Goal: Task Accomplishment & Management: Complete application form

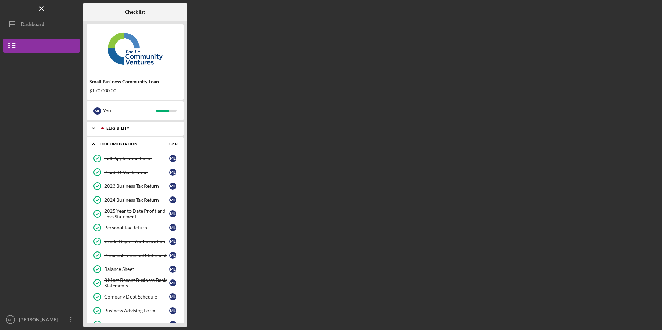
click at [145, 131] on div "Icon/Expander Eligibility 5 / 5" at bounding box center [135, 129] width 97 height 14
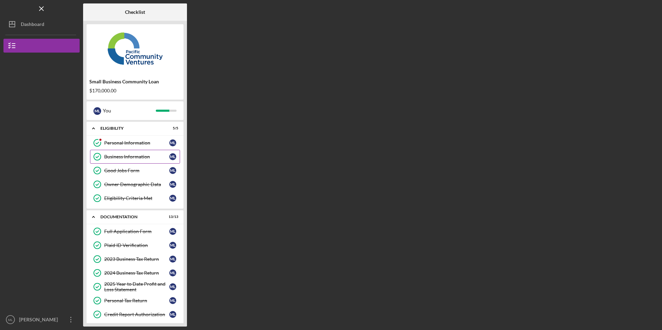
click at [141, 156] on div "Business Information" at bounding box center [136, 157] width 65 height 6
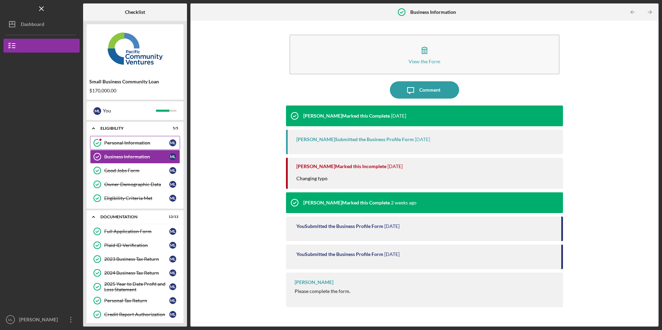
click at [126, 141] on div "Personal Information" at bounding box center [136, 143] width 65 height 6
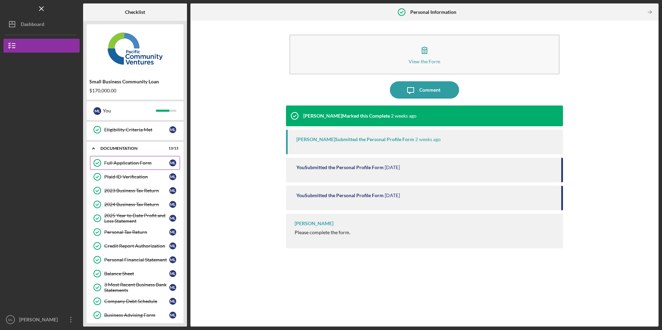
scroll to position [69, 0]
click at [139, 161] on div "Full Application Form" at bounding box center [136, 163] width 65 height 6
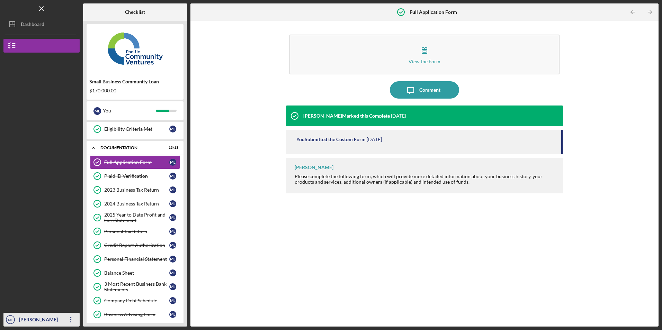
click at [67, 317] on icon "Icon/Overflow" at bounding box center [70, 319] width 17 height 17
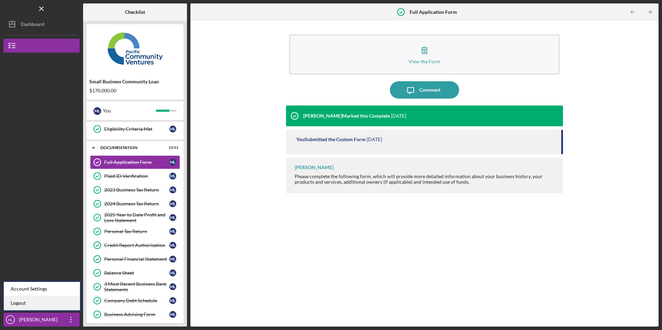
click at [60, 305] on link "Logout" at bounding box center [42, 303] width 76 height 14
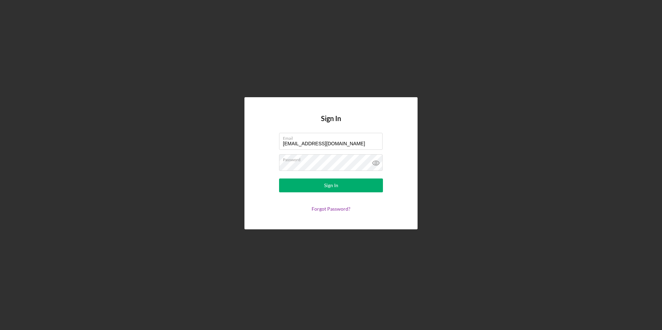
drag, startPoint x: 343, startPoint y: 145, endPoint x: 277, endPoint y: 142, distance: 66.2
click at [277, 142] on form "Email [EMAIL_ADDRESS][DOMAIN_NAME] Password Sign In Forgot Password?" at bounding box center [331, 172] width 139 height 79
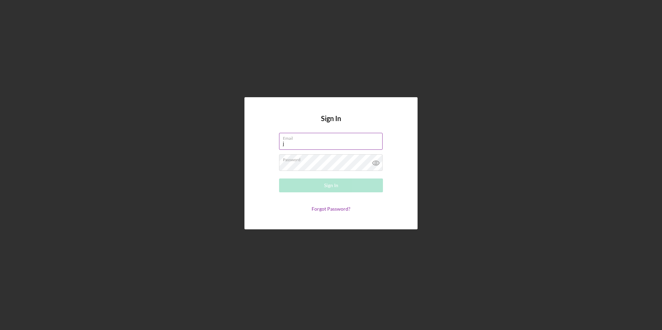
type input "[EMAIL_ADDRESS][DOMAIN_NAME]"
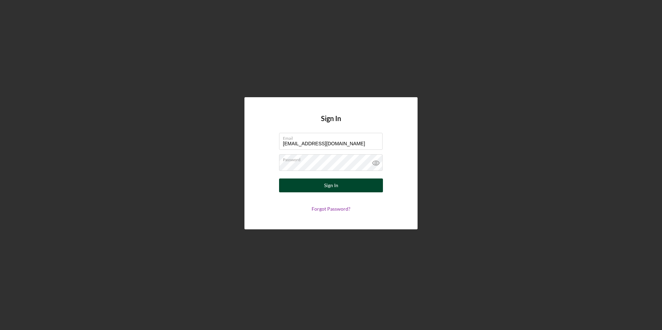
click at [310, 188] on button "Sign In" at bounding box center [331, 186] width 104 height 14
